Goal: Information Seeking & Learning: Learn about a topic

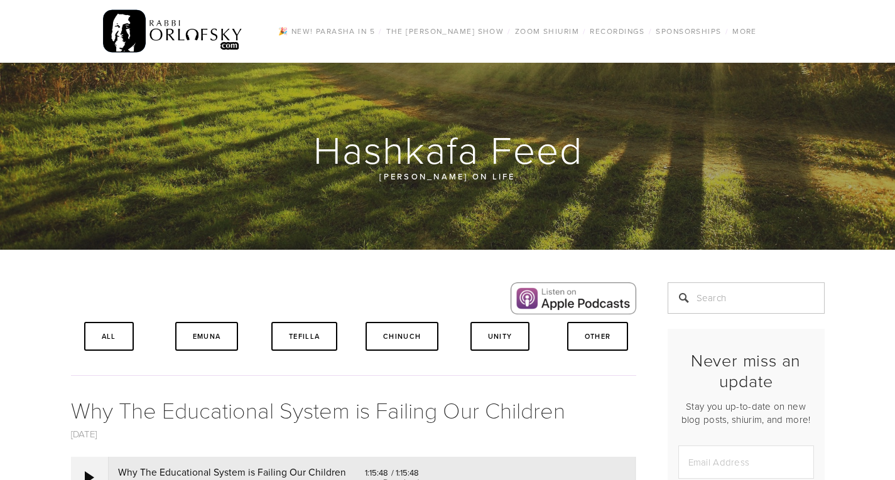
click at [191, 27] on img at bounding box center [173, 31] width 140 height 49
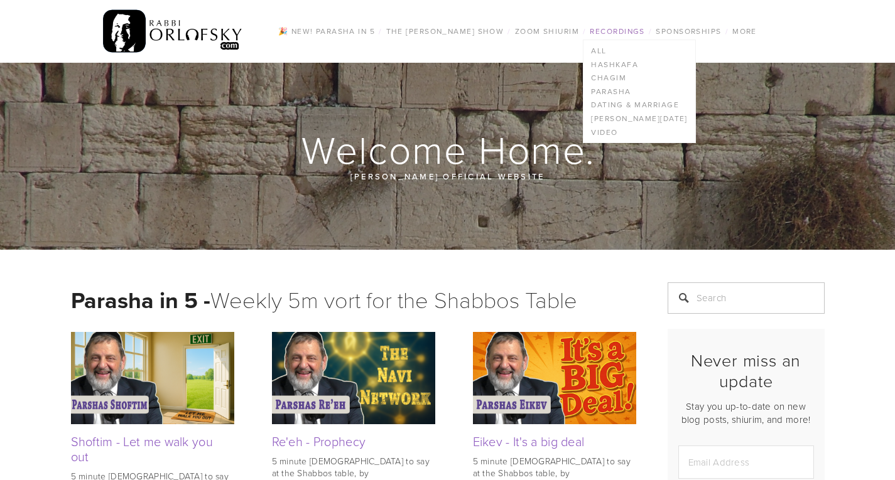
click at [609, 32] on link "Recordings" at bounding box center [617, 31] width 62 height 16
click at [610, 65] on link "Hashkafa" at bounding box center [638, 65] width 111 height 14
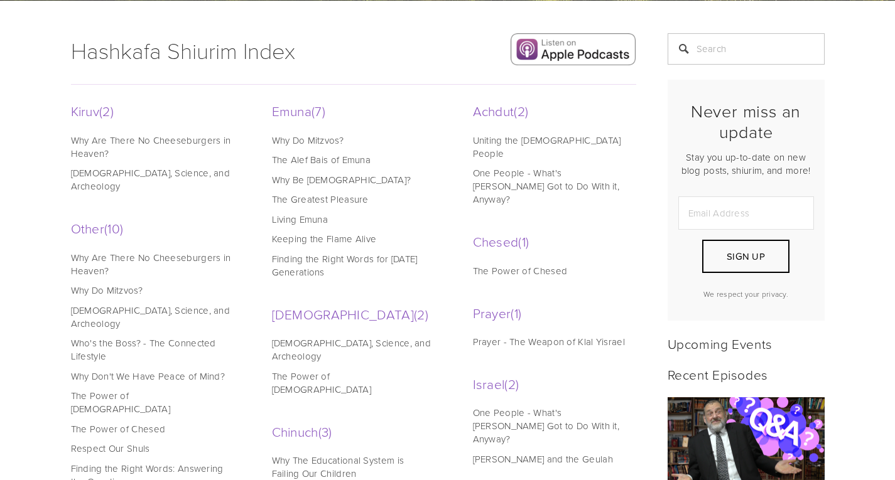
scroll to position [250, 0]
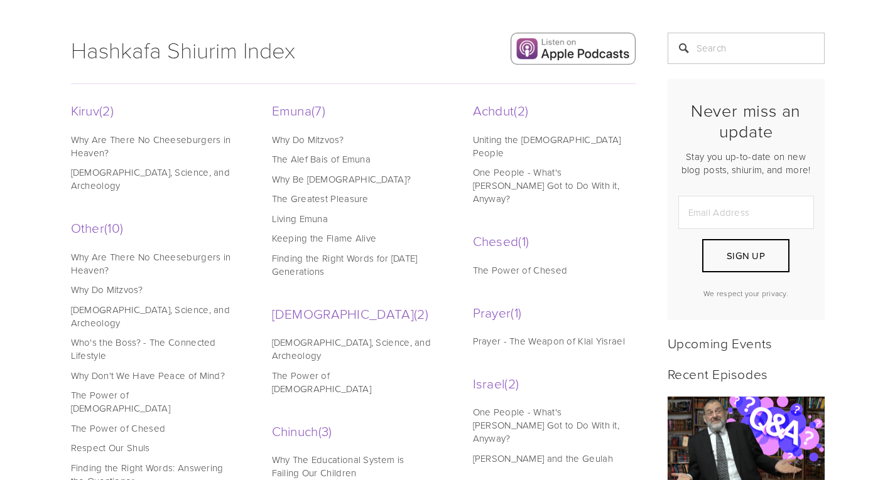
click at [290, 261] on link "Finding the Right Words for [DATE] Generations" at bounding box center [352, 265] width 160 height 26
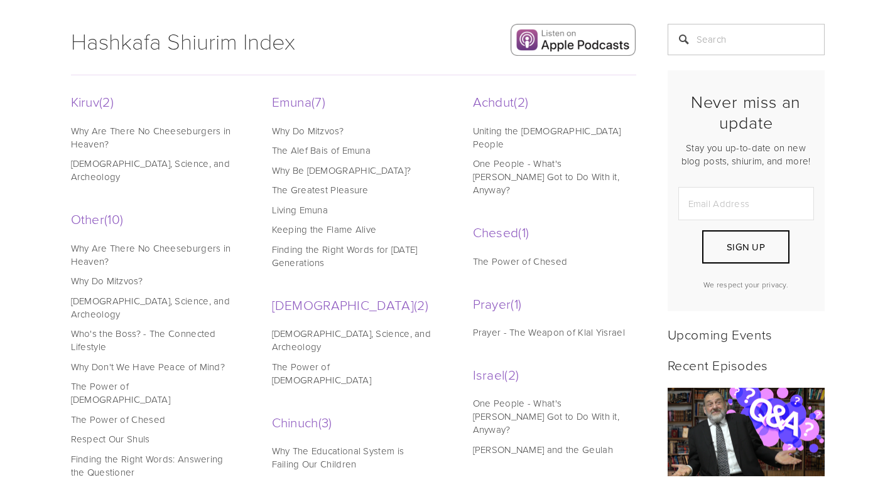
scroll to position [259, 0]
click at [532, 254] on link "The Power of Chesed" at bounding box center [553, 260] width 160 height 13
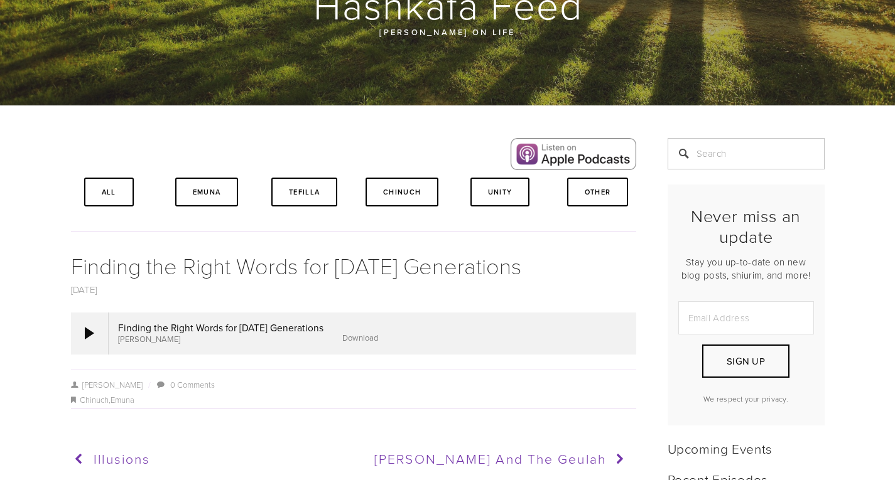
scroll to position [157, 0]
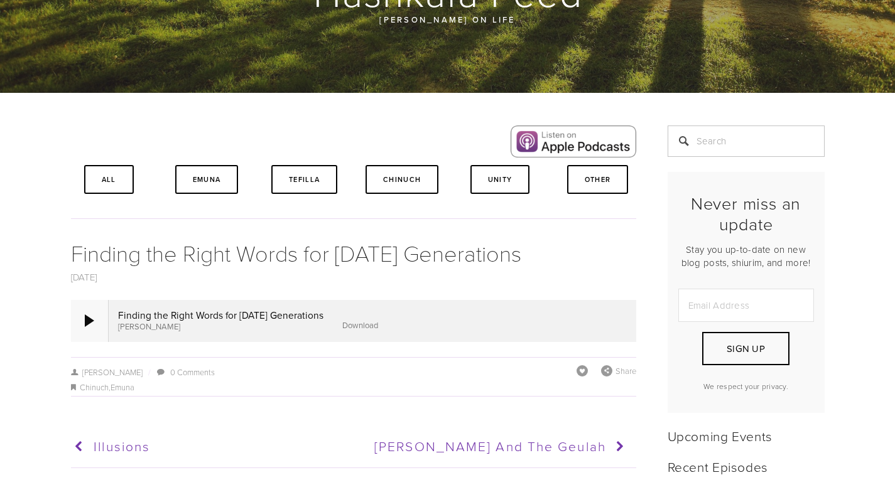
click at [90, 315] on div at bounding box center [89, 321] width 9 height 13
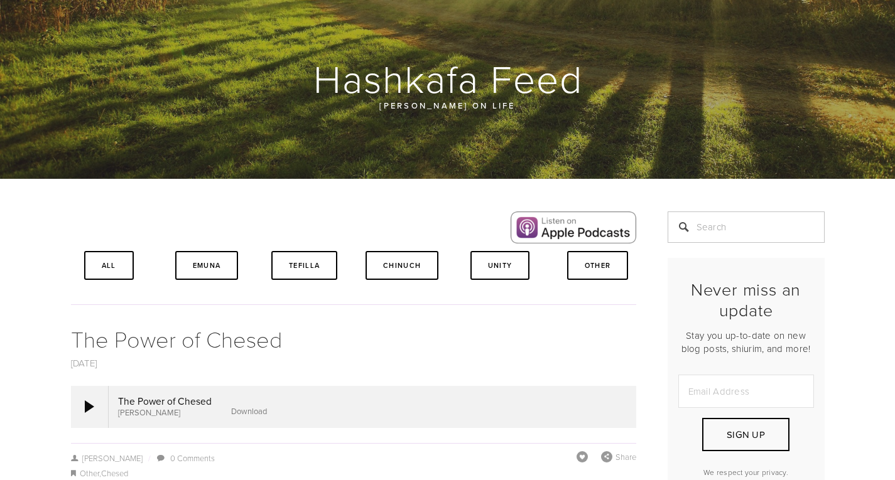
scroll to position [72, 0]
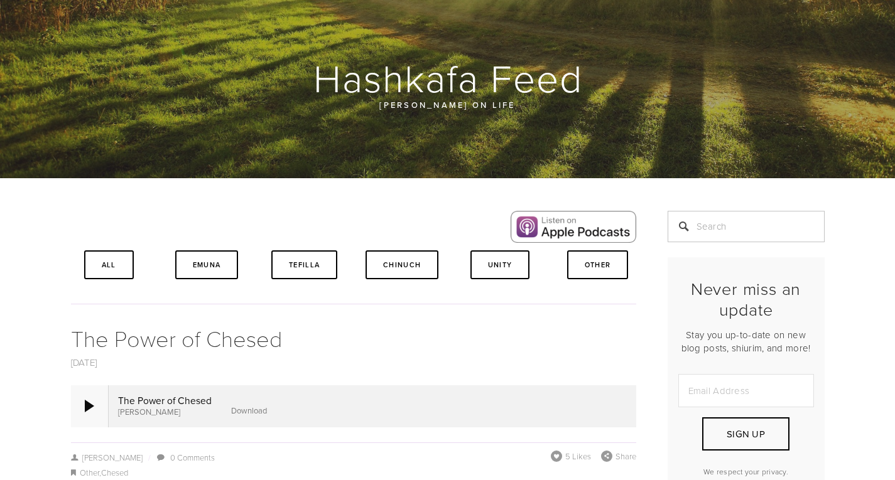
click at [102, 408] on div at bounding box center [90, 406] width 38 height 41
